Goal: Find specific page/section: Find specific page/section

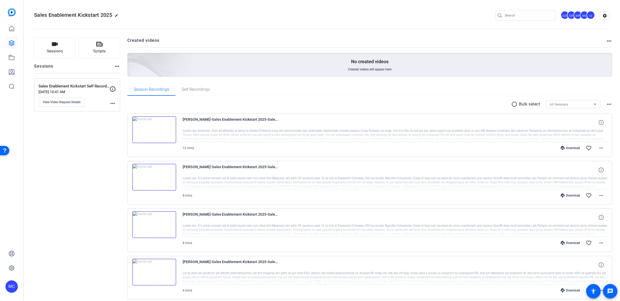
click at [470, 80] on openreel-project-creator-list "Created videos more_horiz No created videos Created videos will appear here" at bounding box center [369, 60] width 485 height 46
